Goal: Task Accomplishment & Management: Use online tool/utility

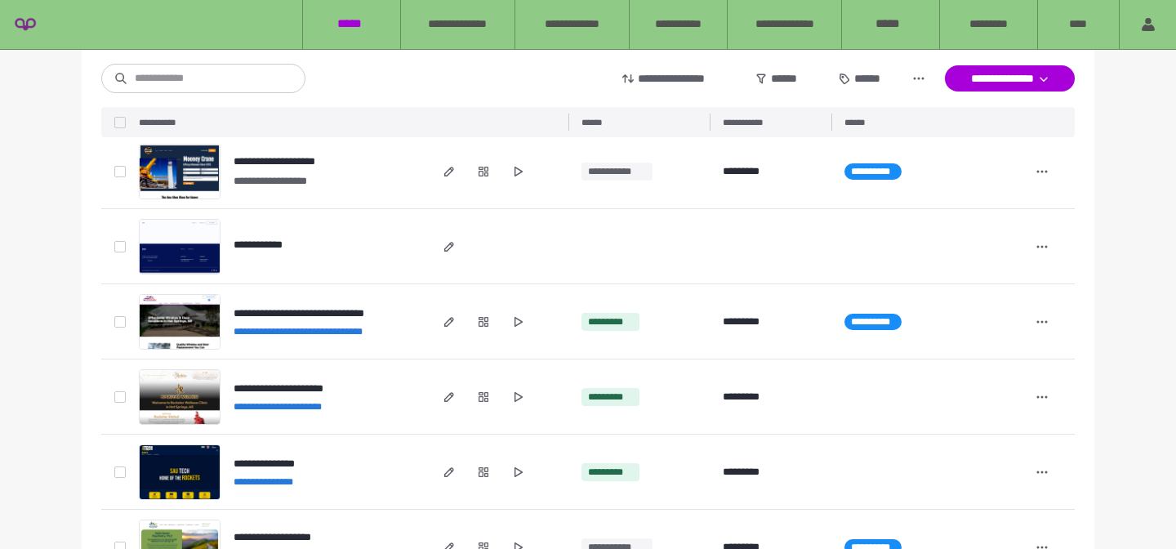
scroll to position [199, 0]
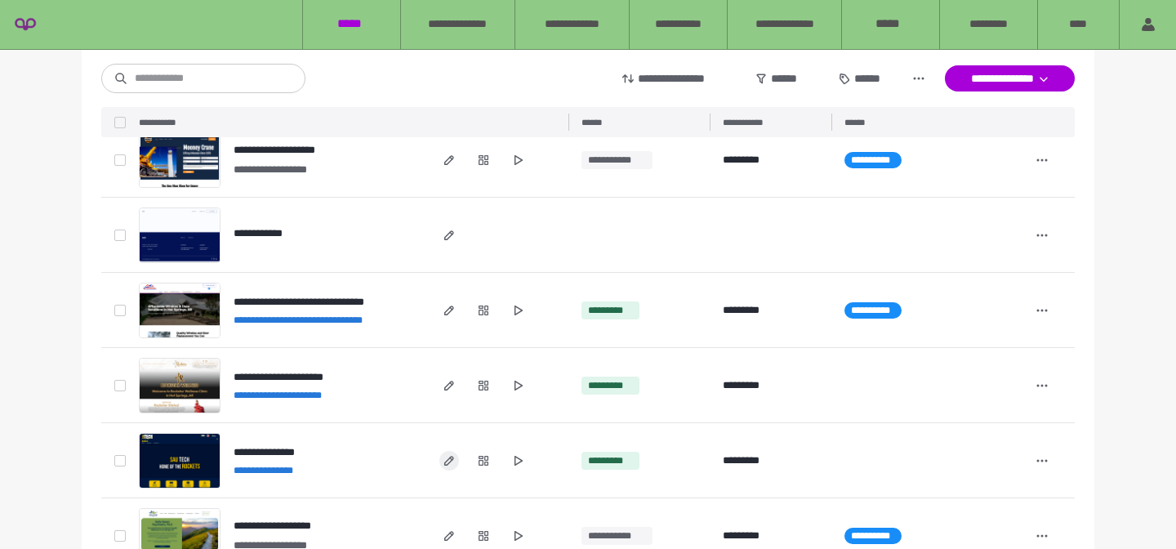
click at [449, 465] on icon "button" at bounding box center [449, 460] width 13 height 13
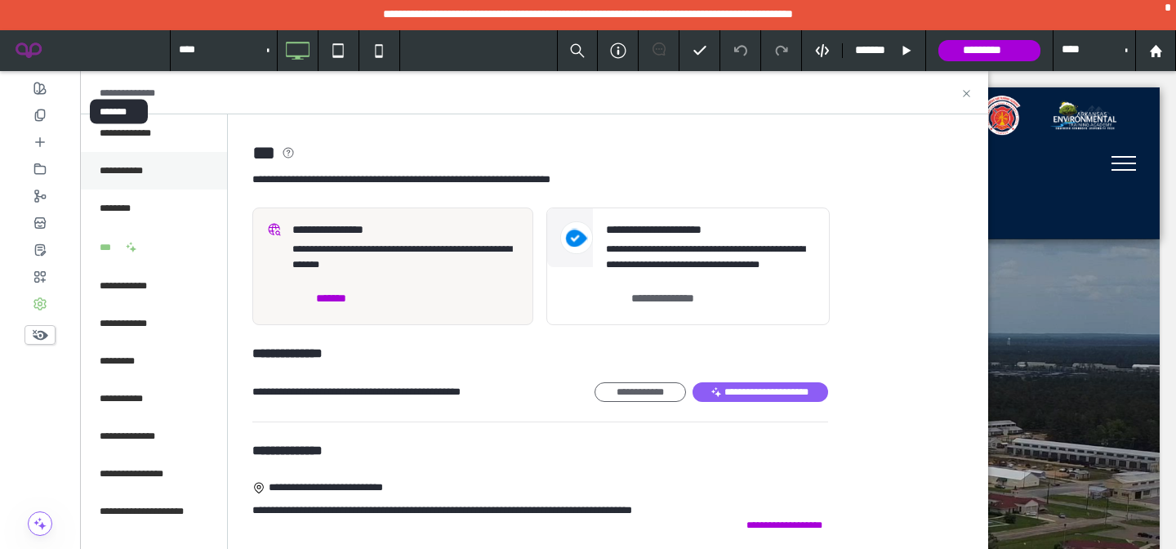
click at [146, 179] on div "**********" at bounding box center [153, 171] width 147 height 38
